Goal: Information Seeking & Learning: Learn about a topic

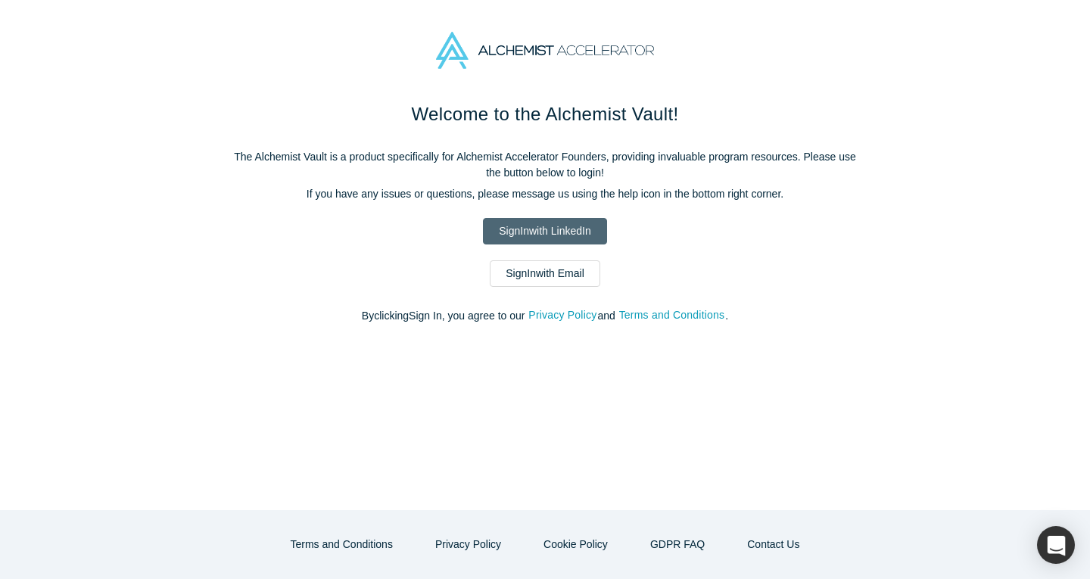
click at [521, 236] on link "Sign In with LinkedIn" at bounding box center [544, 231] width 123 height 27
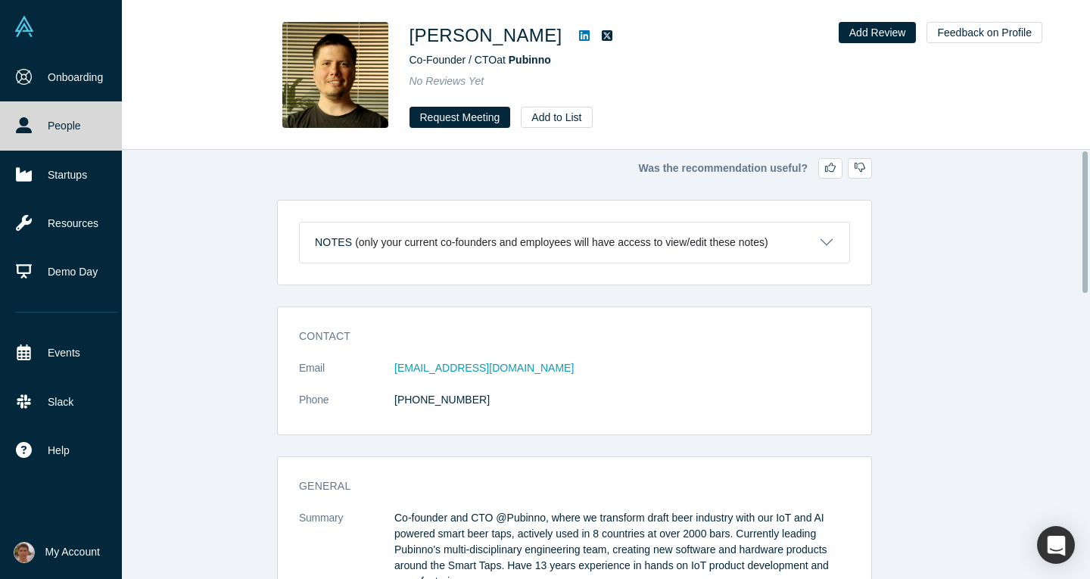
click at [20, 25] on img at bounding box center [24, 26] width 21 height 21
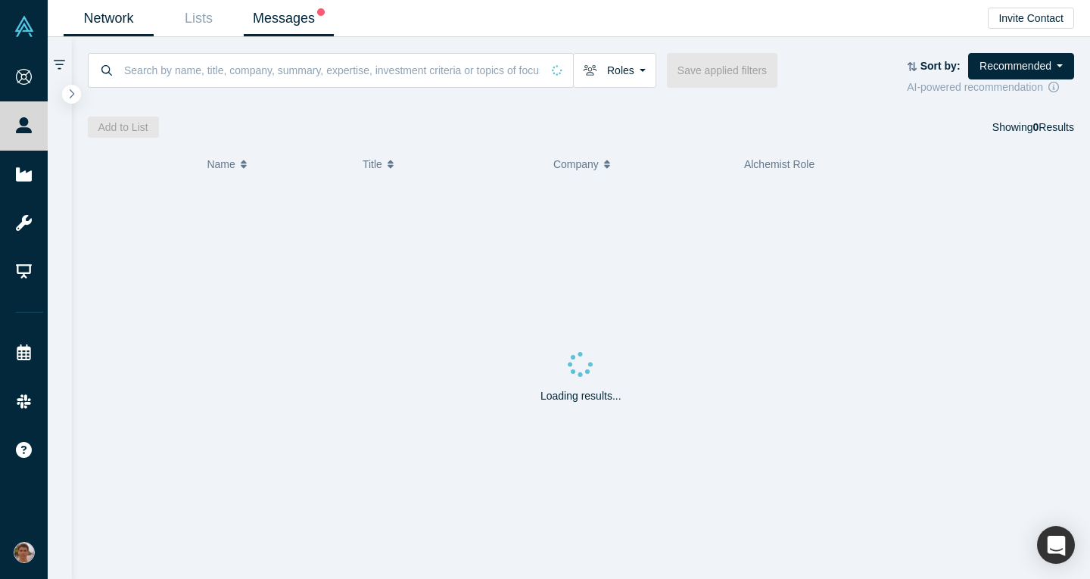
click at [315, 20] on span at bounding box center [320, 18] width 10 height 15
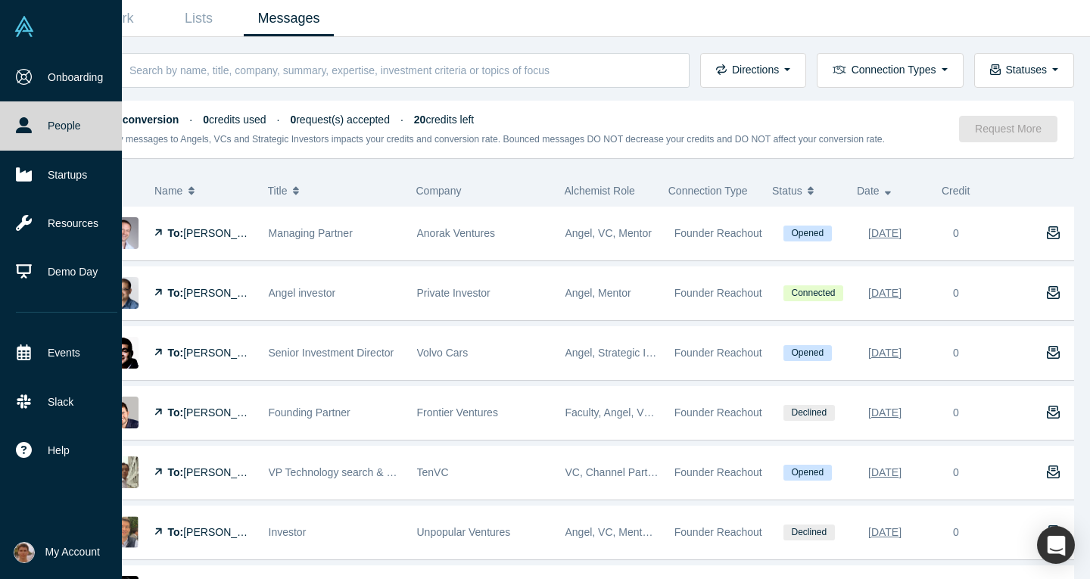
click at [18, 30] on img at bounding box center [24, 26] width 21 height 21
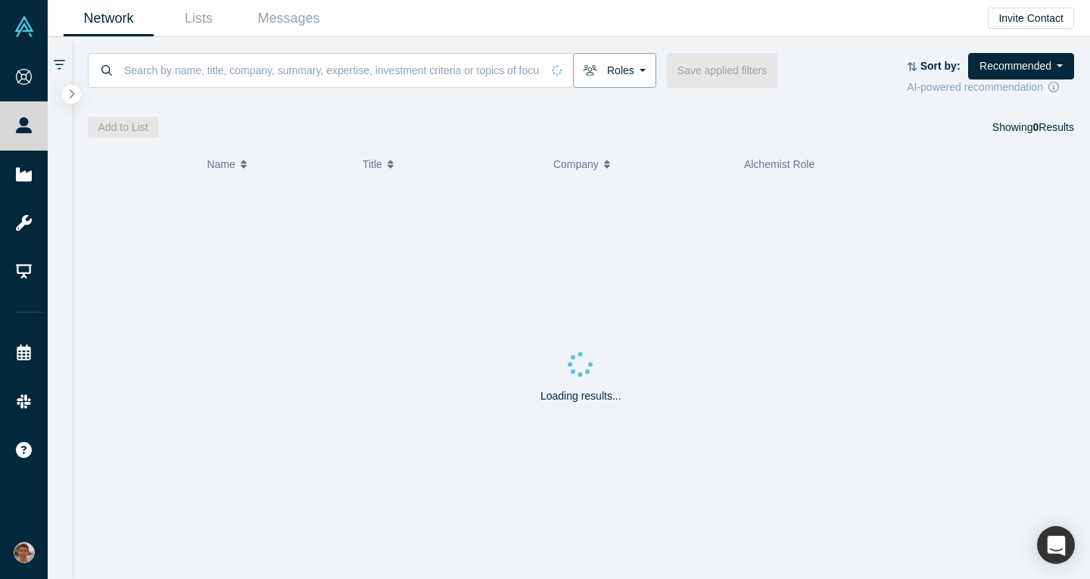
click at [628, 73] on button "Roles" at bounding box center [614, 70] width 83 height 35
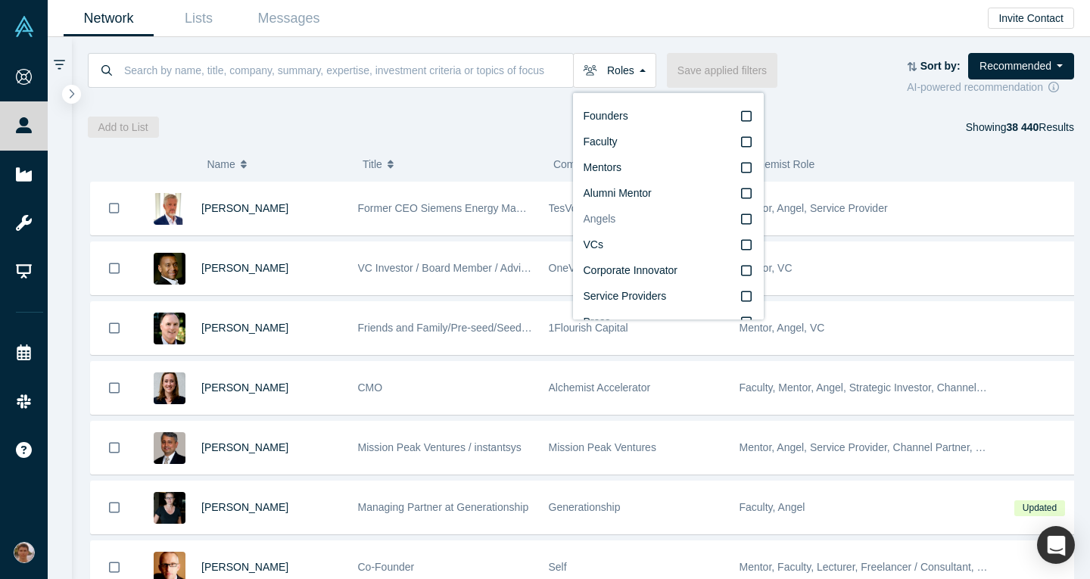
scroll to position [1, 0]
click at [741, 117] on icon at bounding box center [746, 115] width 11 height 11
click at [0, 0] on input "Founders" at bounding box center [0, 0] width 0 height 0
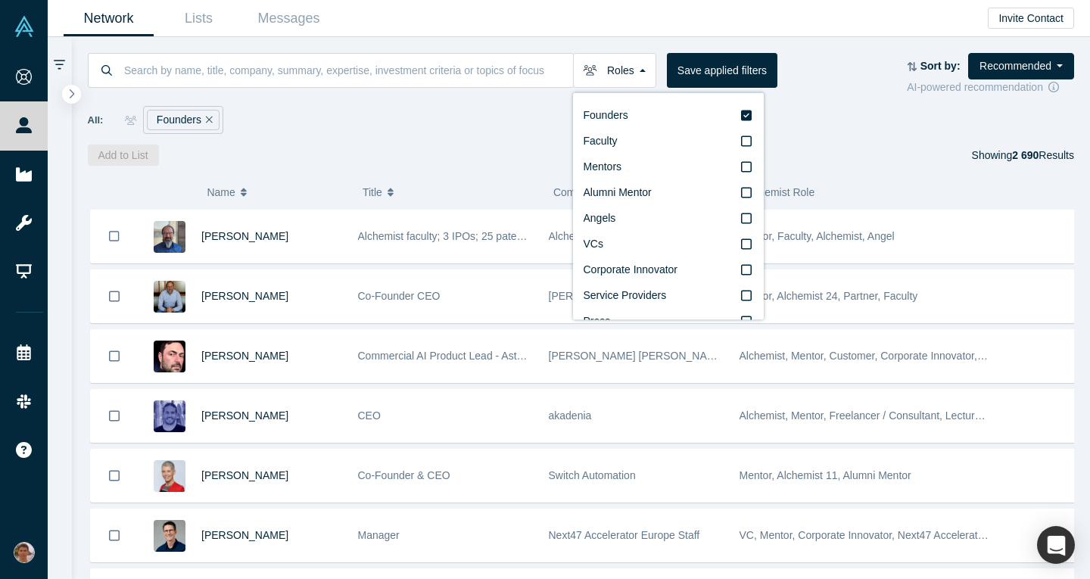
click at [459, 139] on div "Roles Founders Faculty Mentors Alumni Mentor Angels VCs Corporate Innovator Ser…" at bounding box center [581, 101] width 1019 height 129
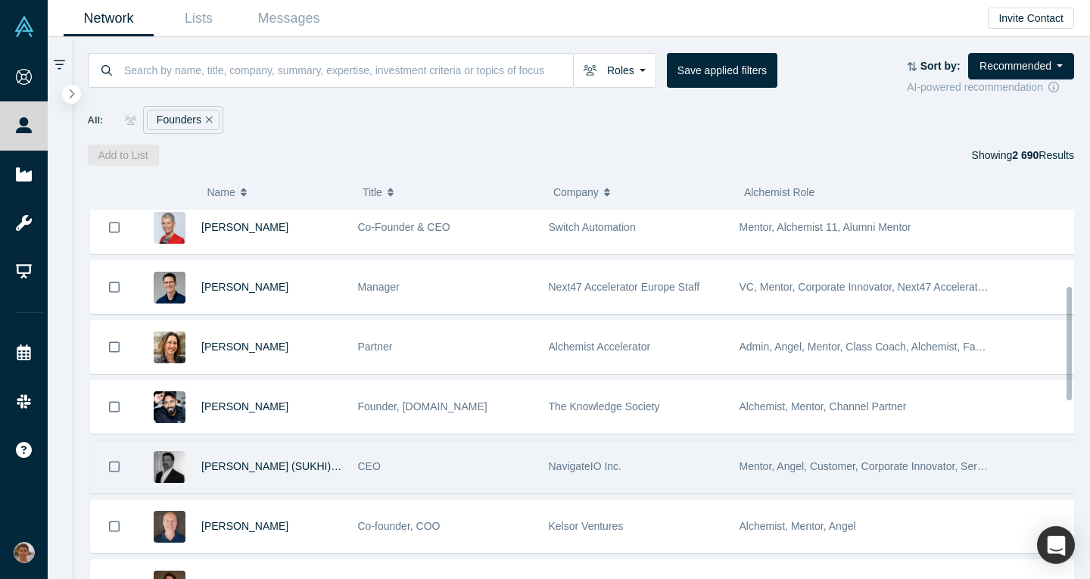
scroll to position [248, 0]
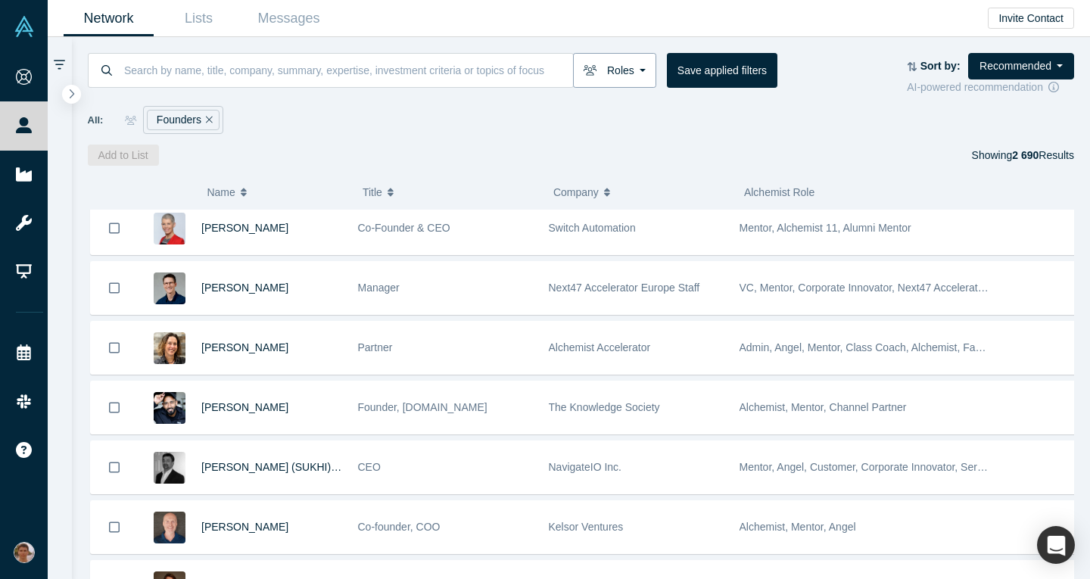
click at [637, 78] on button "Roles" at bounding box center [614, 70] width 83 height 35
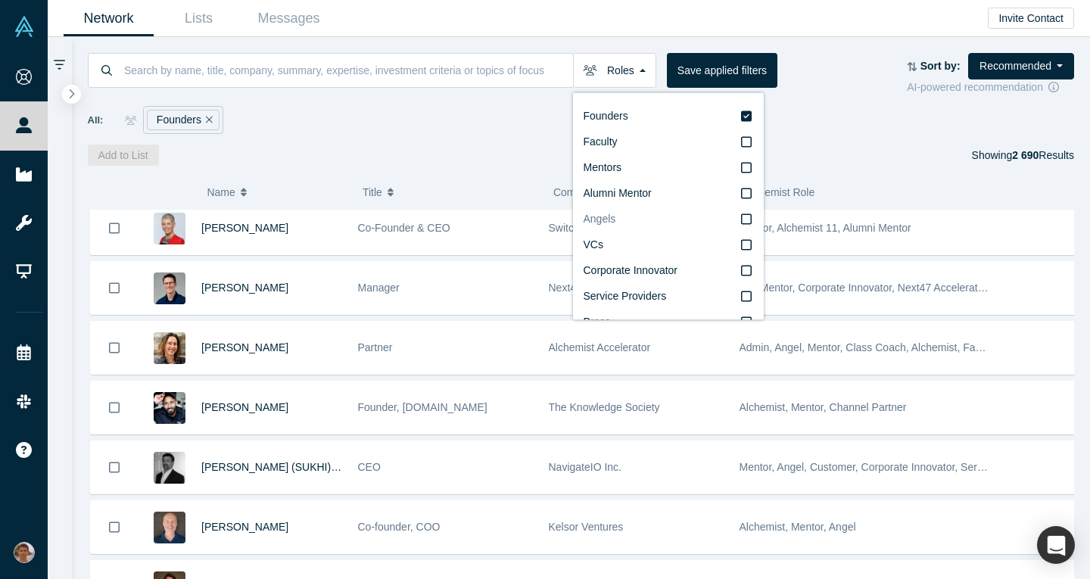
scroll to position [5, 0]
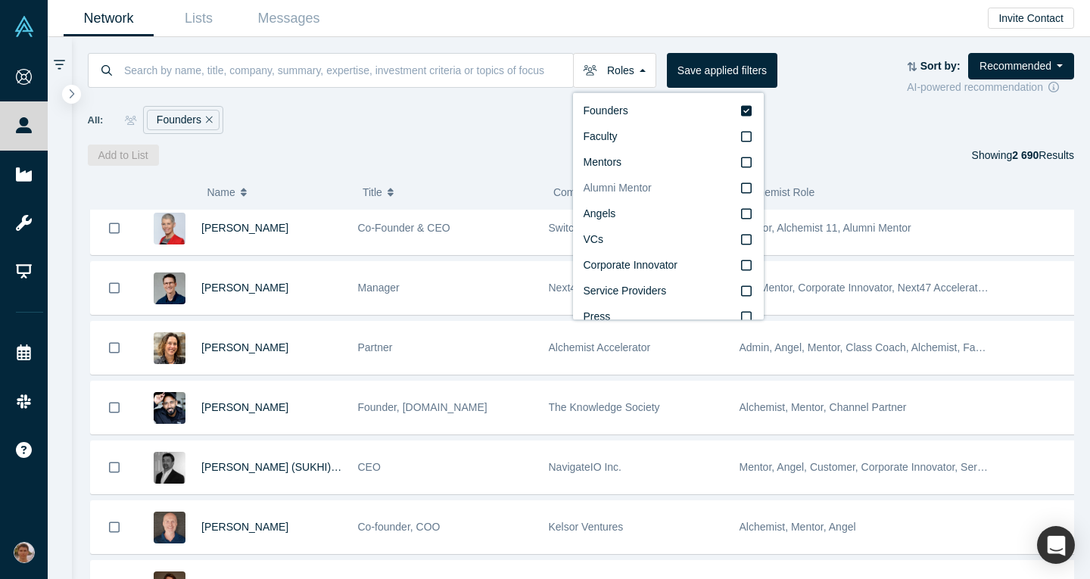
click at [741, 189] on icon at bounding box center [746, 188] width 11 height 12
click at [0, 0] on input "Alumni Mentor" at bounding box center [0, 0] width 0 height 0
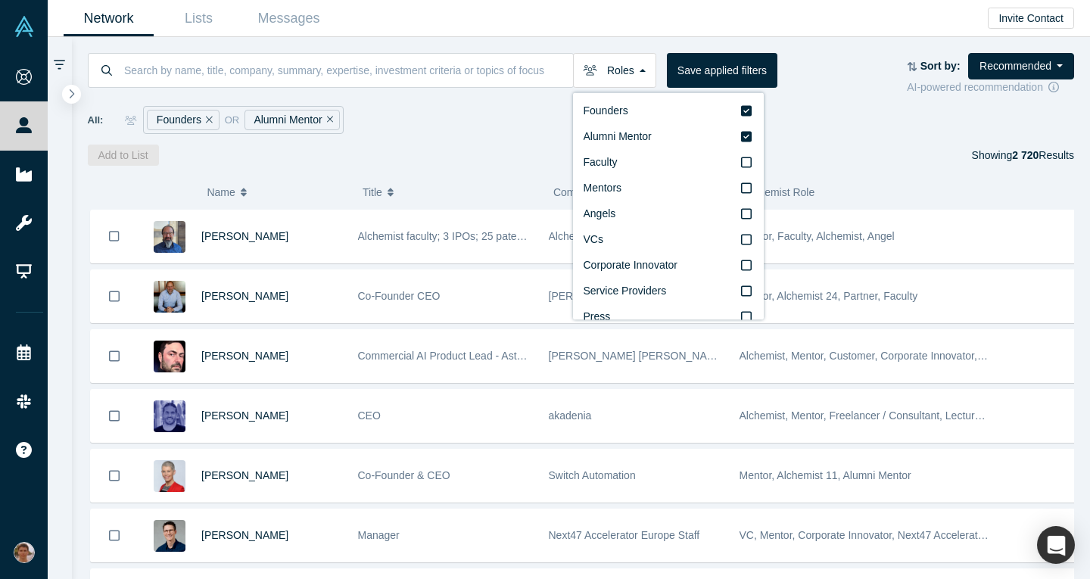
click at [419, 151] on div "Add to List Showing 2 720 Results" at bounding box center [581, 155] width 987 height 21
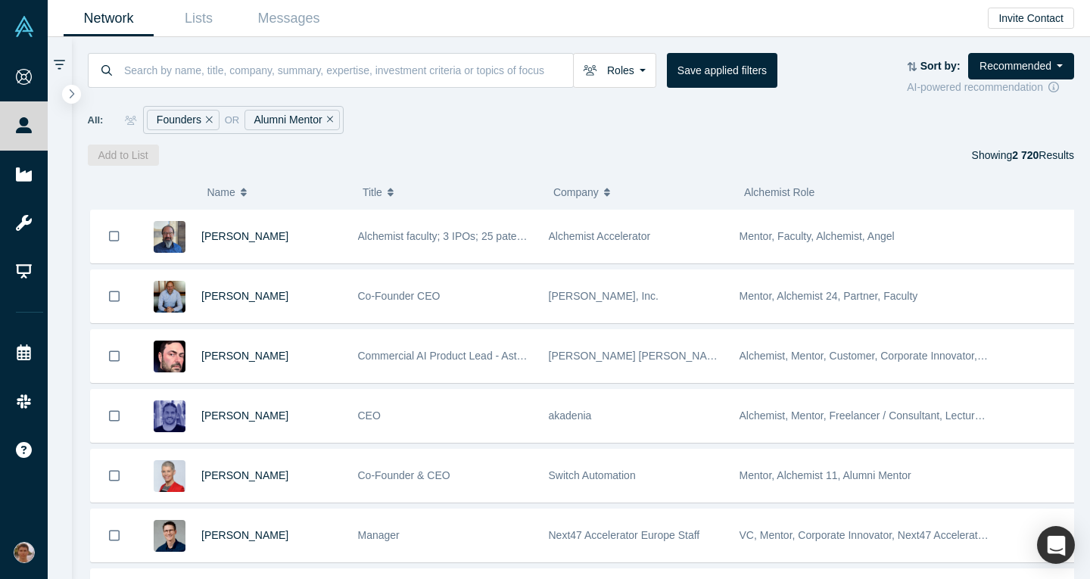
click at [229, 117] on span "or" at bounding box center [232, 120] width 15 height 15
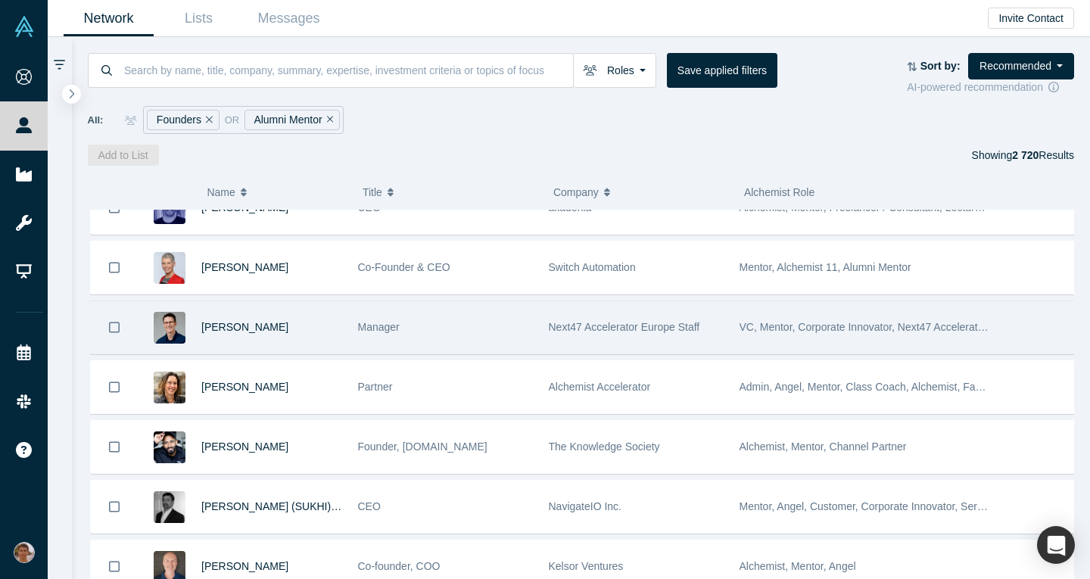
scroll to position [273, 0]
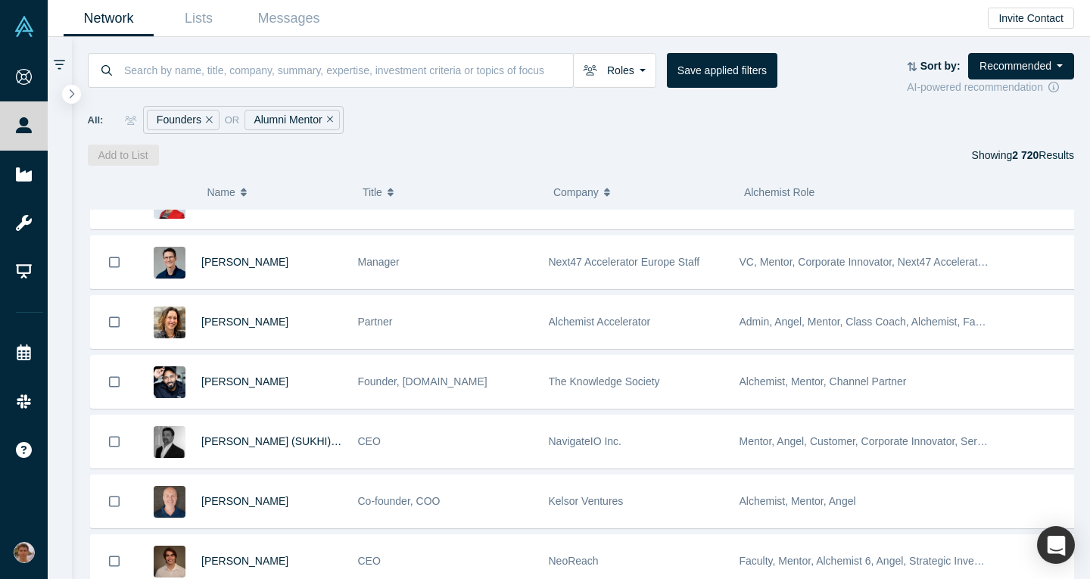
click at [206, 117] on icon "Remove Filter" at bounding box center [209, 119] width 7 height 11
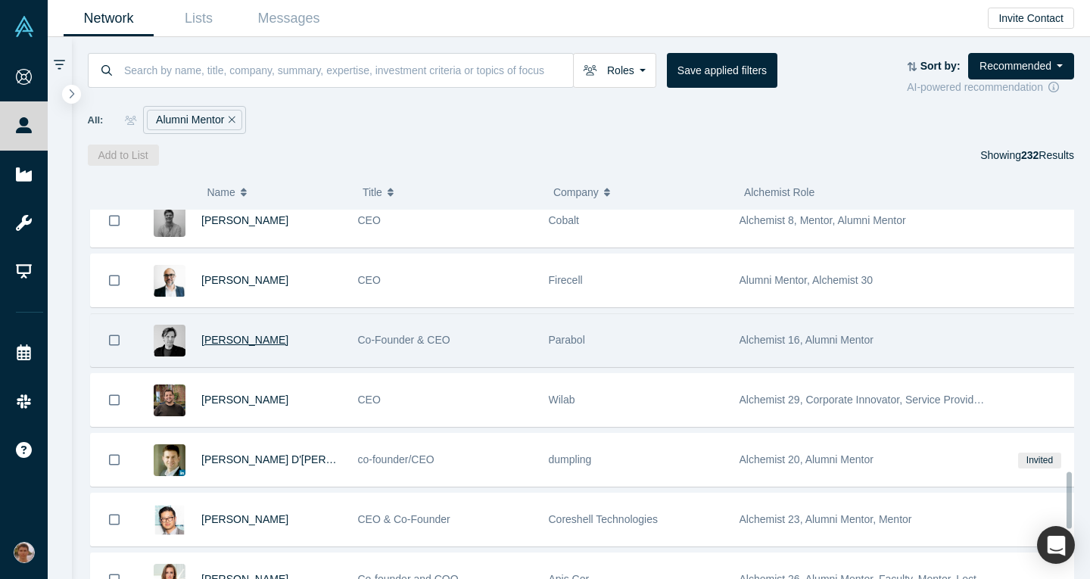
scroll to position [1704, 0]
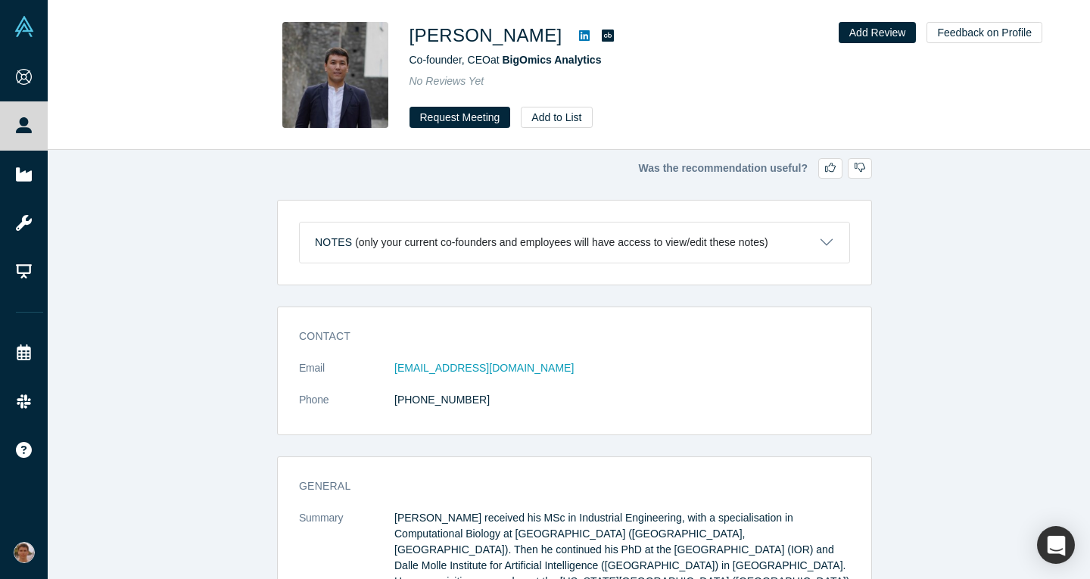
click at [579, 39] on icon at bounding box center [584, 36] width 11 height 12
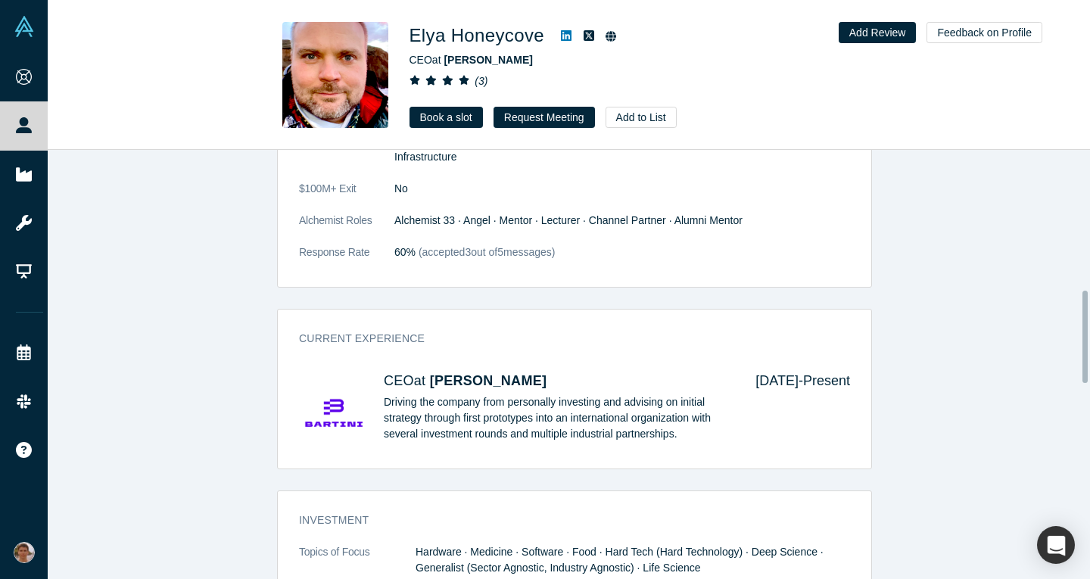
scroll to position [651, 0]
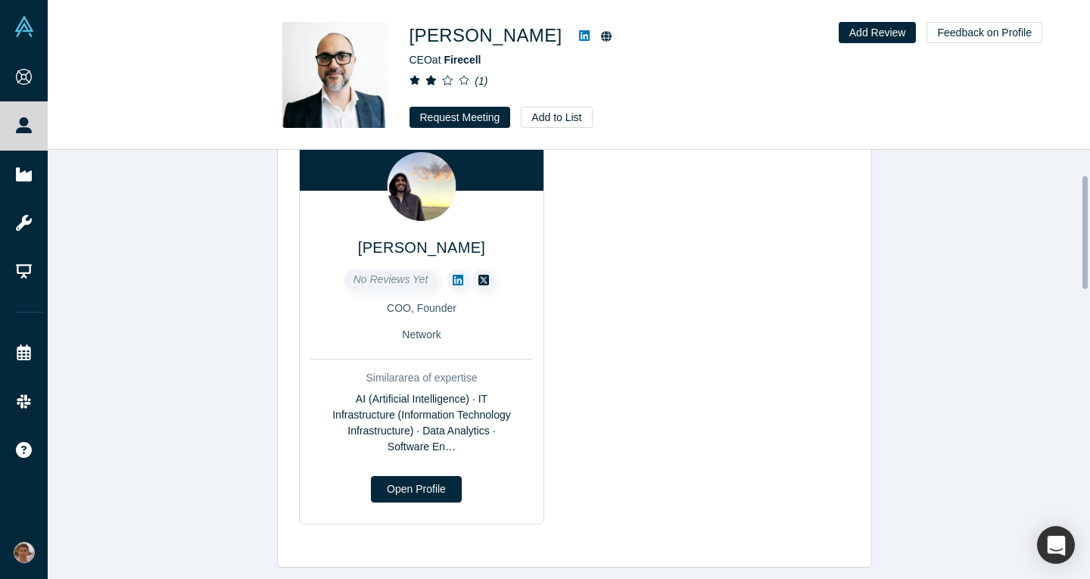
scroll to position [13, 0]
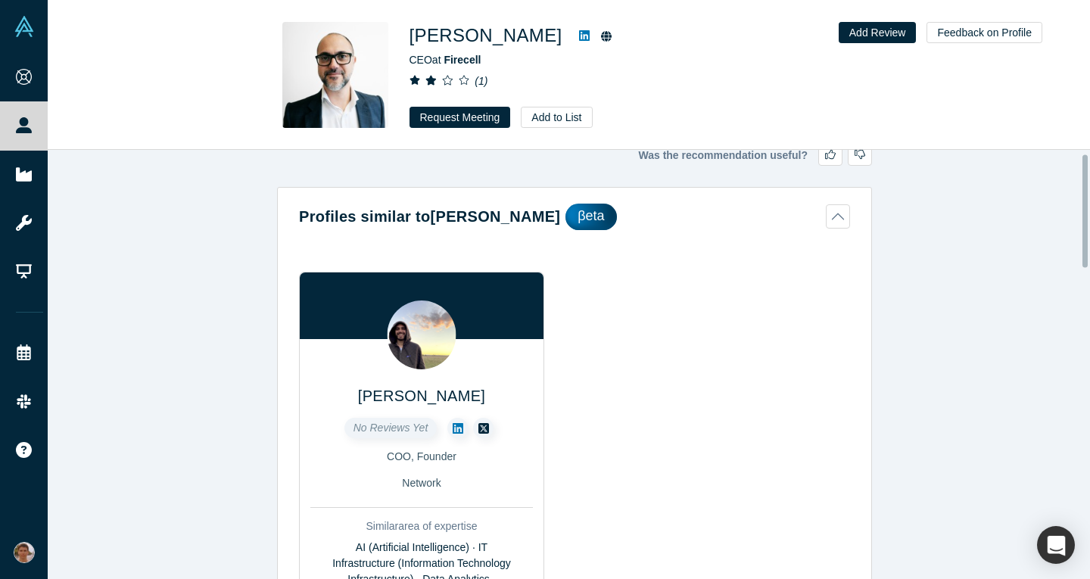
click at [579, 39] on icon at bounding box center [584, 35] width 11 height 11
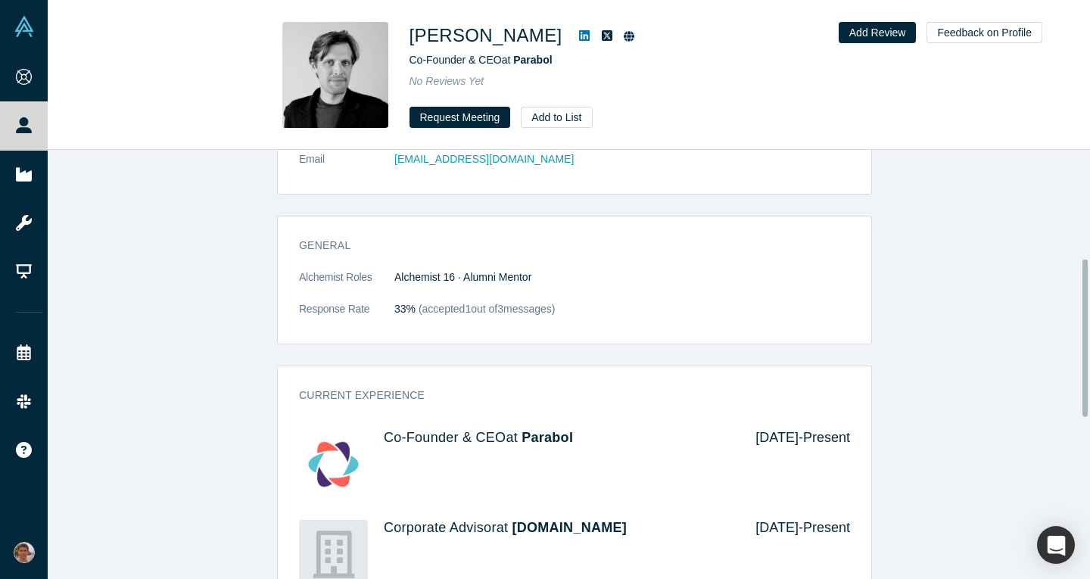
scroll to position [341, 0]
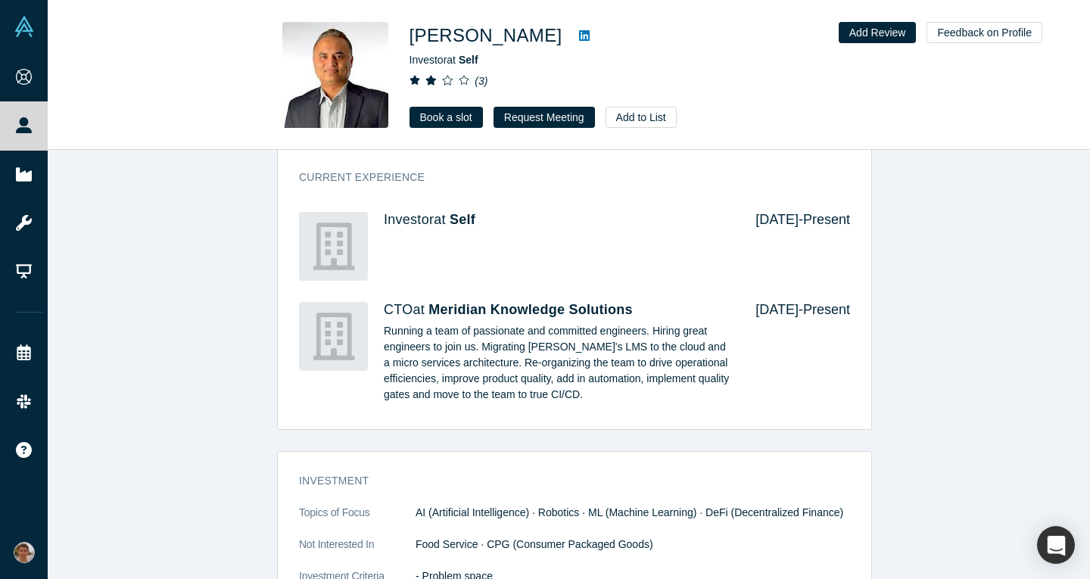
scroll to position [1208, 0]
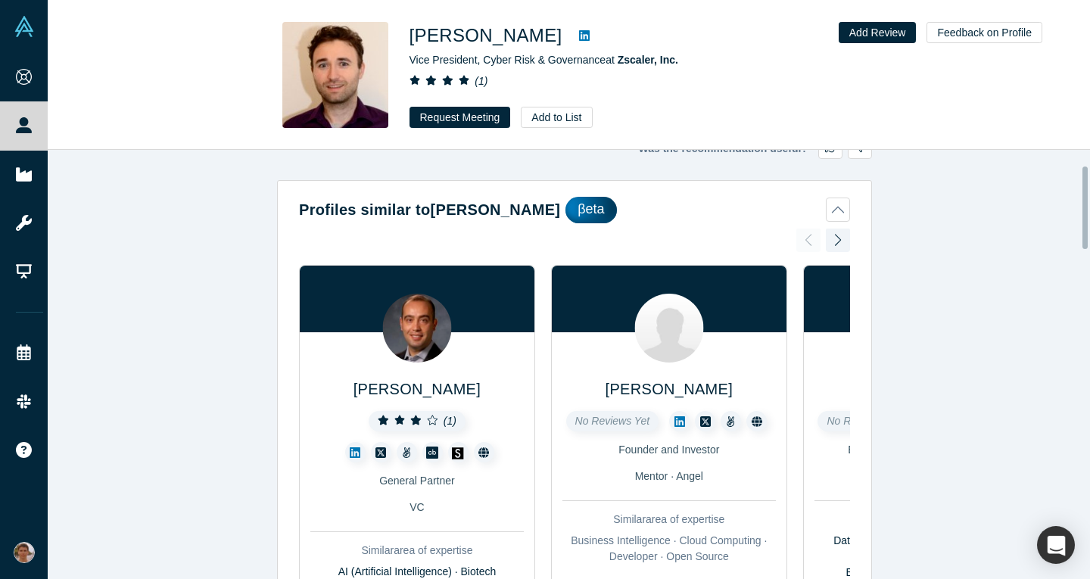
scroll to position [11, 0]
